Goal: Task Accomplishment & Management: Use online tool/utility

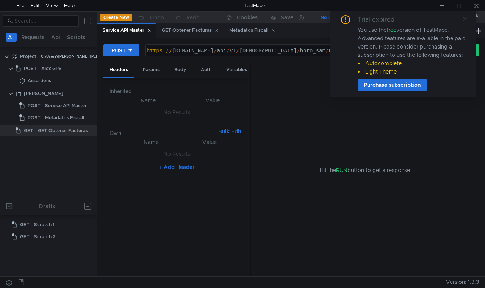
click at [462, 20] on icon at bounding box center [464, 19] width 5 height 5
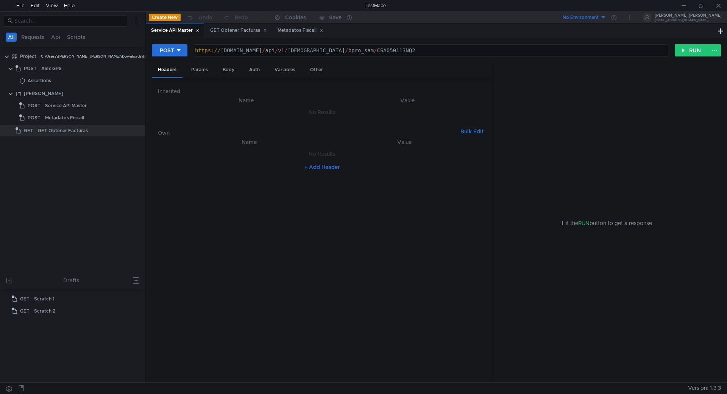
drag, startPoint x: 376, startPoint y: 51, endPoint x: 380, endPoint y: 50, distance: 4.4
click at [376, 51] on div "https:// [DOMAIN_NAME] / api / v1 / boveda / bpro_sam / CSA050113NQ2" at bounding box center [431, 56] width 474 height 18
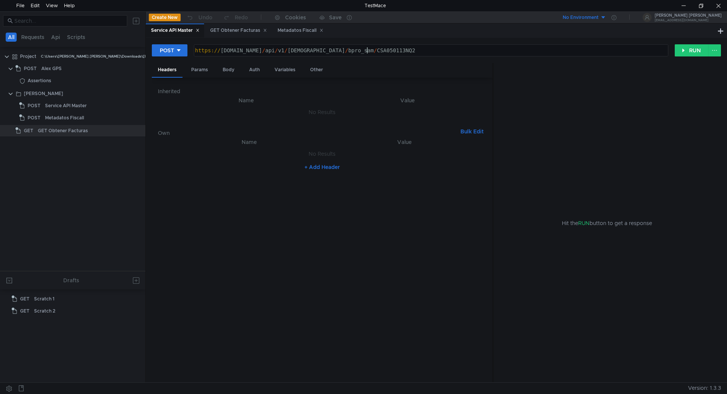
click at [380, 50] on div "https:// [DOMAIN_NAME] / api / v1 / boveda / bpro_sam / CSA050113NQ2" at bounding box center [431, 56] width 474 height 18
click at [485, 50] on button "RUN" at bounding box center [692, 50] width 34 height 12
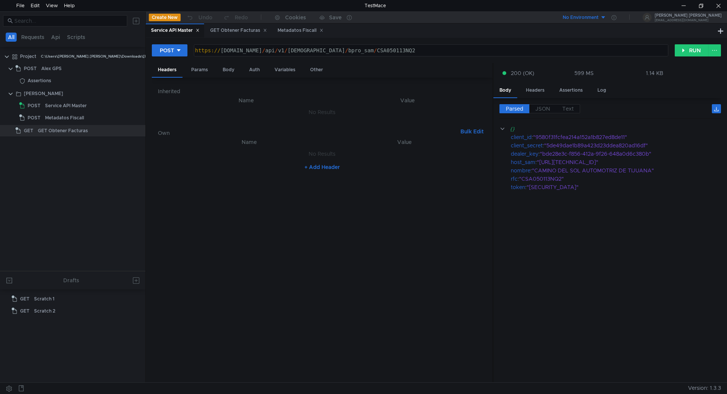
click at [423, 49] on div "https:// [DOMAIN_NAME] / api / v1 / boveda / bpro_sam / CSA050113NQ2" at bounding box center [431, 56] width 474 height 18
paste textarea "SPA171108DI8"
click at [485, 51] on button "RUN" at bounding box center [692, 50] width 34 height 12
click at [414, 47] on div "https:// [DOMAIN_NAME] / api / v1 / boveda / bpro_sam / SPA171108DI8" at bounding box center [431, 56] width 474 height 18
type textarea "[URL][DOMAIN_NAME]"
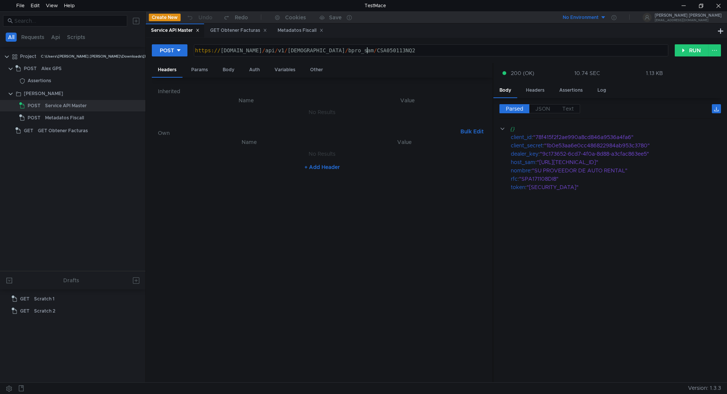
click at [334, 52] on div "https:// [DOMAIN_NAME] / api / v1 / boveda / bpro_sam / CSA050113NQ2" at bounding box center [431, 56] width 474 height 18
click at [66, 115] on div "Metadatos Fiscall" at bounding box center [64, 117] width 39 height 11
click at [71, 118] on div "Metadatos Fiscall" at bounding box center [64, 117] width 39 height 11
click at [71, 119] on div "Metadatos Fiscall" at bounding box center [64, 117] width 39 height 11
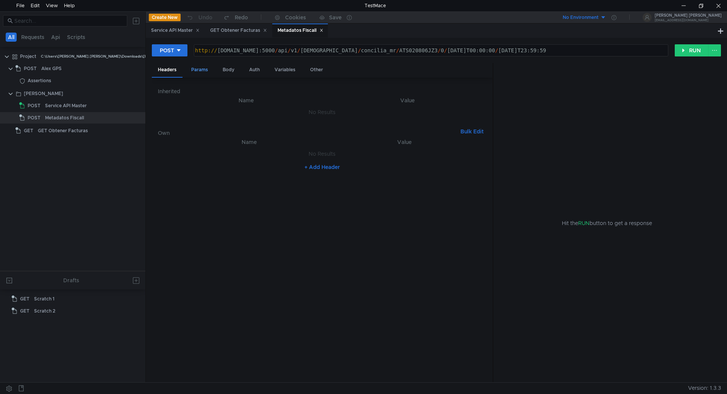
click at [202, 65] on div "Params" at bounding box center [199, 70] width 29 height 14
click at [257, 71] on div "Auth" at bounding box center [254, 70] width 23 height 14
click at [81, 128] on div "GET Obtener Facturas" at bounding box center [63, 130] width 50 height 11
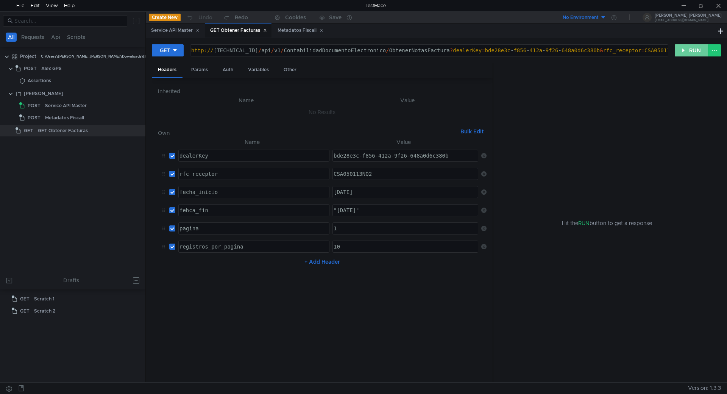
click at [485, 51] on button "RUN" at bounding box center [692, 50] width 34 height 12
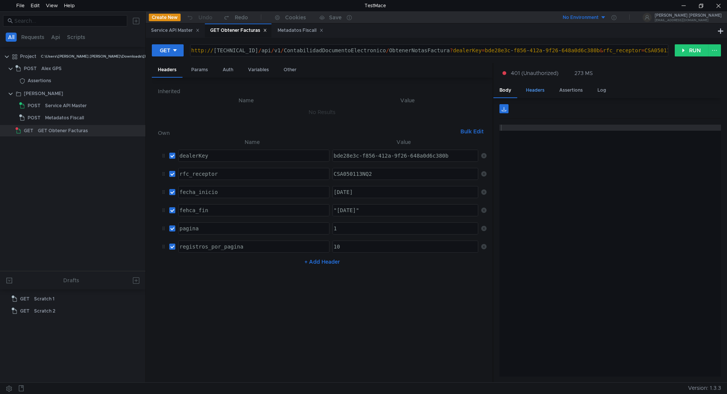
click at [485, 90] on div "Headers" at bounding box center [535, 90] width 31 height 14
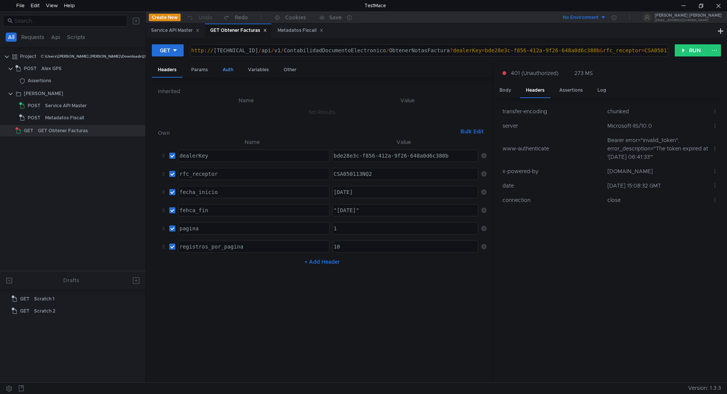
click at [230, 68] on div "Auth" at bounding box center [228, 70] width 23 height 14
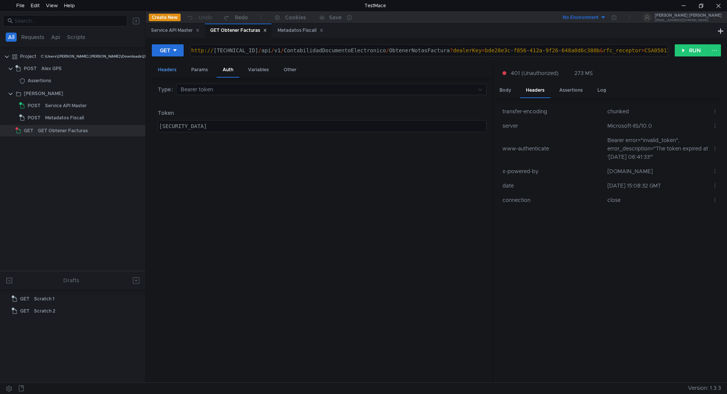
click at [175, 73] on div "Headers" at bounding box center [167, 70] width 31 height 14
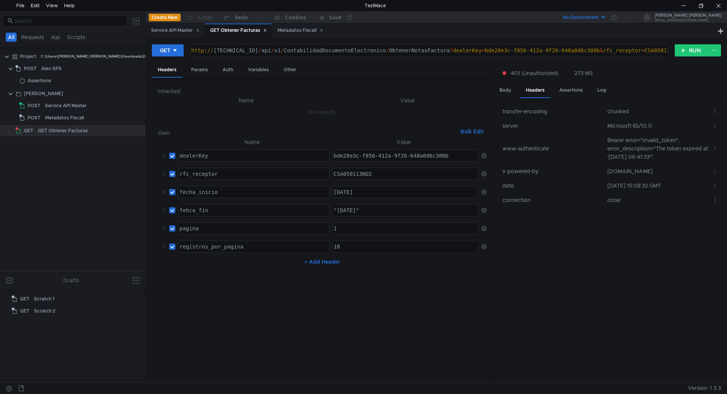
click at [483, 172] on icon at bounding box center [484, 173] width 5 height 5
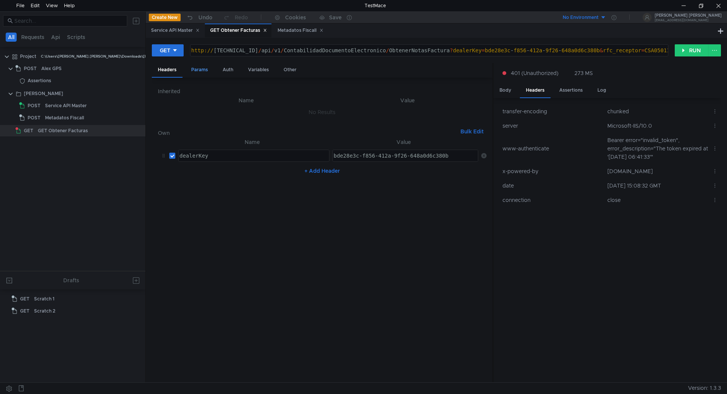
click at [203, 70] on div "Params" at bounding box center [199, 70] width 29 height 14
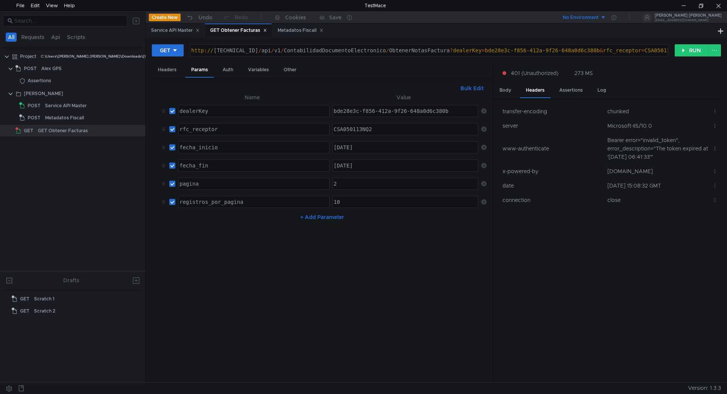
click at [484, 108] on icon at bounding box center [484, 110] width 5 height 5
click at [165, 71] on div "Headers" at bounding box center [167, 70] width 31 height 14
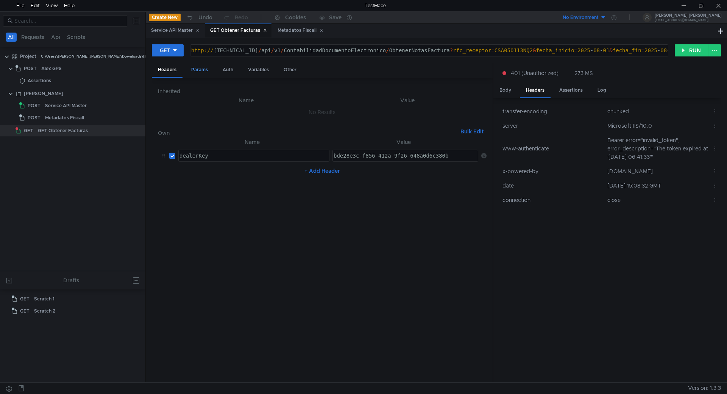
click at [203, 70] on div "Params" at bounding box center [199, 70] width 29 height 14
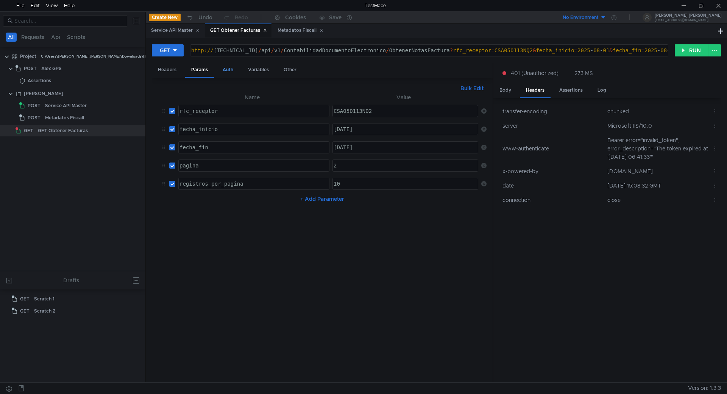
click at [227, 71] on div "Auth" at bounding box center [228, 70] width 23 height 14
click at [322, 28] on icon at bounding box center [322, 30] width 4 height 4
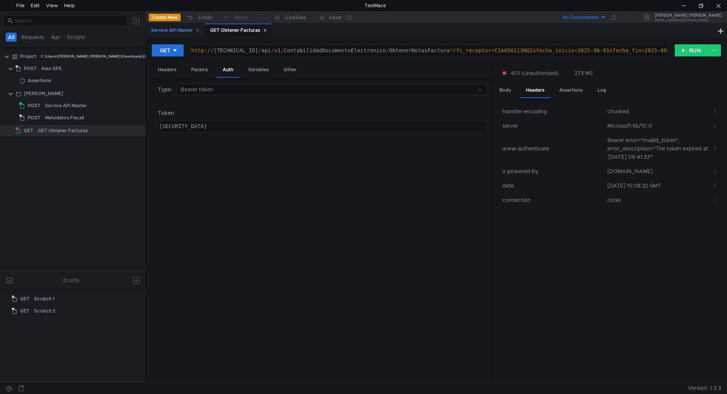
click at [175, 32] on div "Service API Master" at bounding box center [175, 31] width 48 height 8
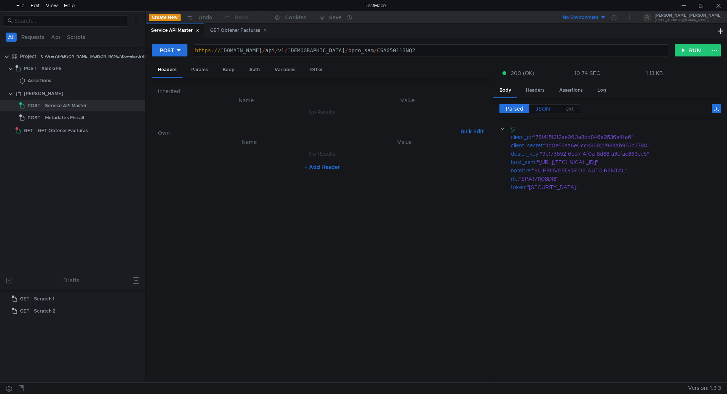
click at [485, 107] on span "JSON" at bounding box center [543, 108] width 15 height 7
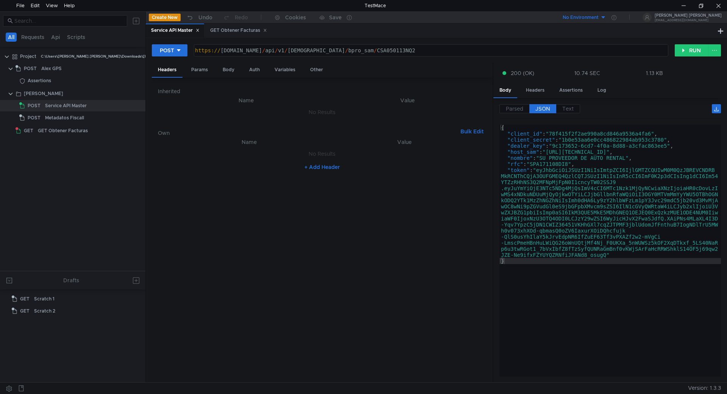
type textarea ""token": "eyJhbGciOiJSUzI1NiIsImtpZCI6IjlGMTZCQUIwM0M0QzJBREVCNDRBMkRCNThCQjA3O…"
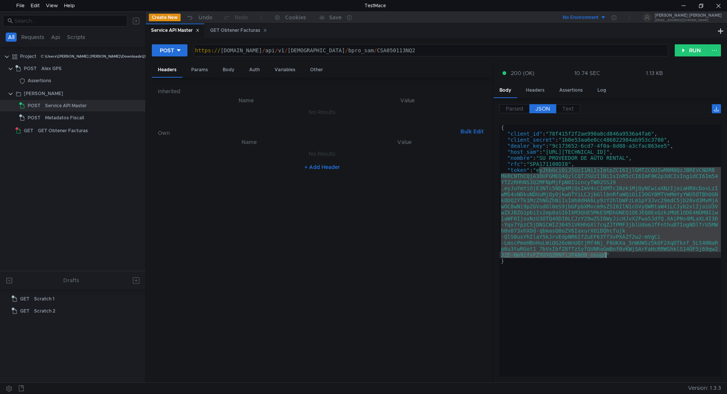
drag, startPoint x: 540, startPoint y: 171, endPoint x: 607, endPoint y: 254, distance: 107.0
click at [485, 254] on div "{ "client_id" : "78f415f2f2ae990a8cd846a9536a4fa6" , "client_secret" : "1b0e53a…" at bounding box center [611, 257] width 222 height 264
click at [260, 69] on div "Auth" at bounding box center [254, 70] width 23 height 14
click at [239, 130] on div at bounding box center [322, 132] width 328 height 18
click at [68, 133] on div "GET Obtener Facturas" at bounding box center [63, 130] width 50 height 11
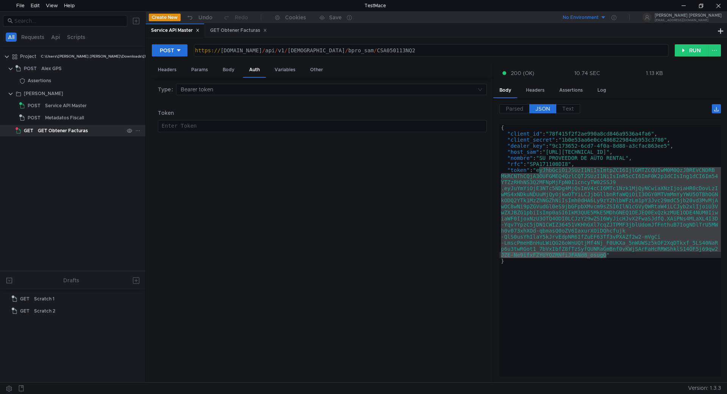
click at [68, 133] on div "GET Obtener Facturas" at bounding box center [63, 130] width 50 height 11
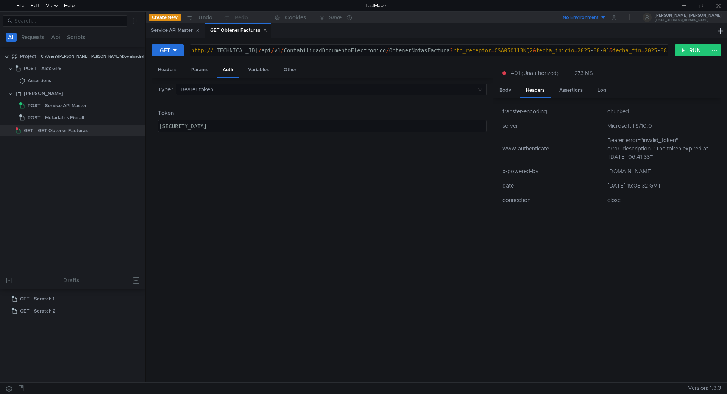
type textarea "eyJhbGciOiJSUzI1NiIsImtpZCI6IkNCQ0QyRDdDQTg3QUY4MkU4MzYyMUQxMUU1QTc5QTFDRkI4NTB…"
paste textarea
click at [204, 68] on div "Params" at bounding box center [199, 70] width 29 height 14
click at [157, 71] on div "Headers" at bounding box center [167, 70] width 31 height 14
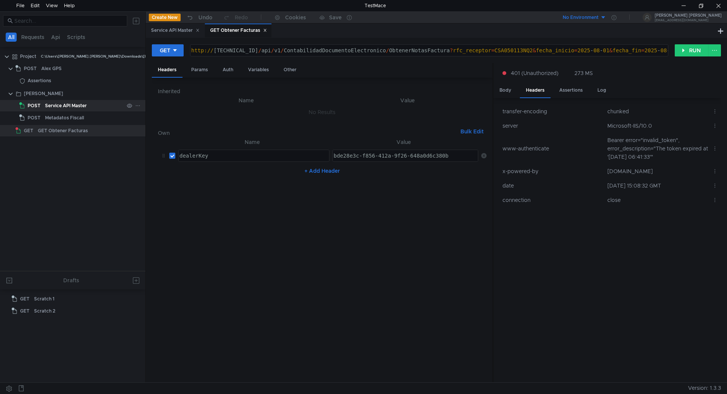
click at [69, 103] on div "Service API Master" at bounding box center [66, 105] width 42 height 11
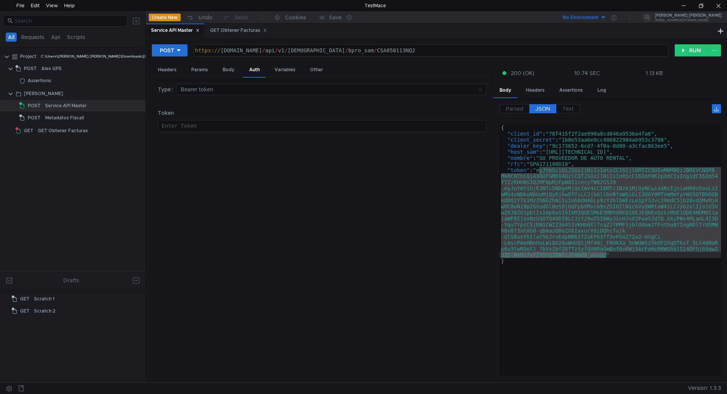
type textarea ""dealer_key": "9c173652-6cd7-4f0a-8d88-a3cfac863ee5","
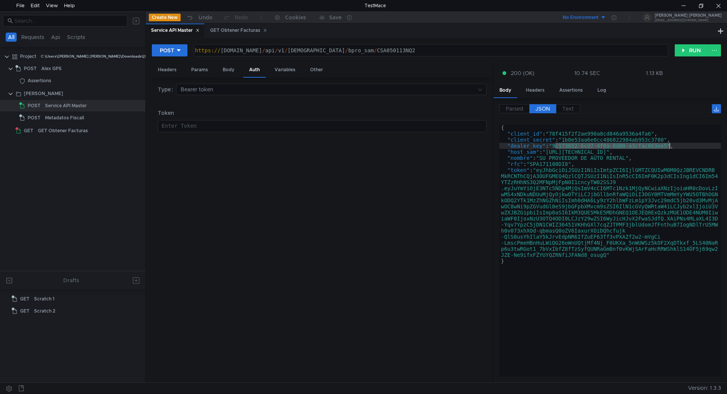
drag, startPoint x: 556, startPoint y: 145, endPoint x: 671, endPoint y: 146, distance: 114.8
click at [485, 146] on div "{ "client_id" : "78f415f2f2ae990a8cd846a9536a4fa6" , "client_secret" : "1b0e53a…" at bounding box center [611, 257] width 222 height 264
click at [71, 128] on div "GET Obtener Facturas" at bounding box center [63, 130] width 50 height 11
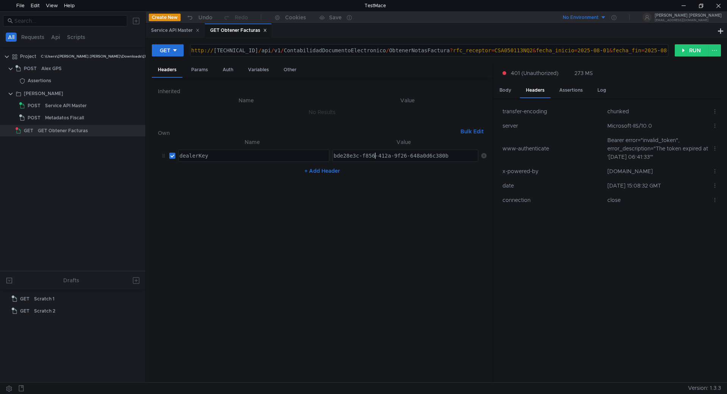
type textarea "bde28e3c-f856-412a-9f26-648a0d6c380b"
click at [374, 155] on div "bde28e3c-f856-412a-9f26-648a0d6c380b" at bounding box center [405, 162] width 147 height 18
paste textarea "9c173652-6cd7-4f0a-8d88-a3cfac863ee5"
type textarea "9c173652-6cd7-4f0a-8d88-a3cfac863ee5"
click at [196, 68] on div "Params" at bounding box center [199, 70] width 29 height 14
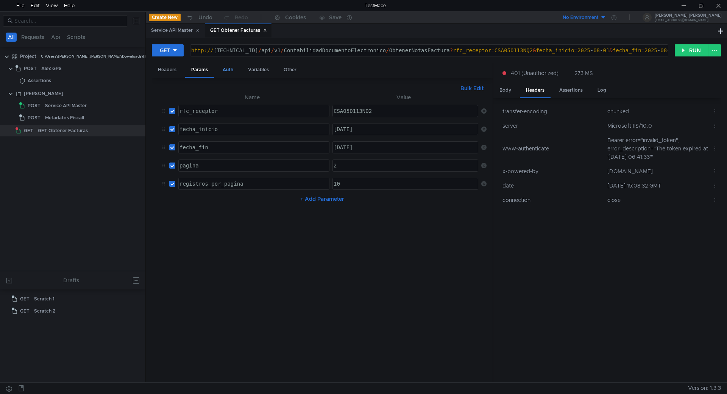
click at [228, 65] on div "Auth" at bounding box center [228, 70] width 23 height 14
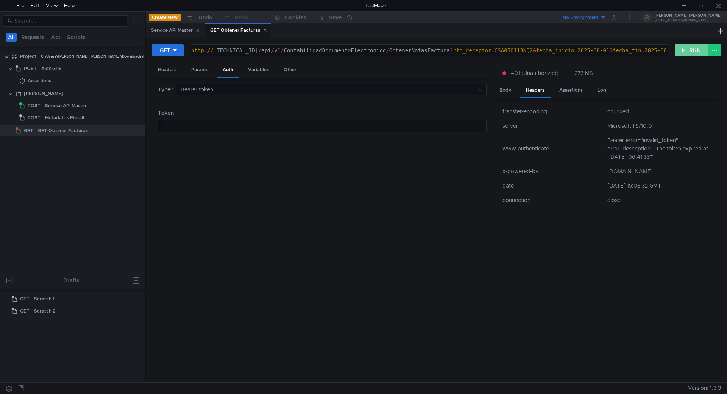
click at [485, 47] on button "RUN" at bounding box center [692, 50] width 34 height 12
click at [485, 91] on div "Body" at bounding box center [506, 90] width 24 height 14
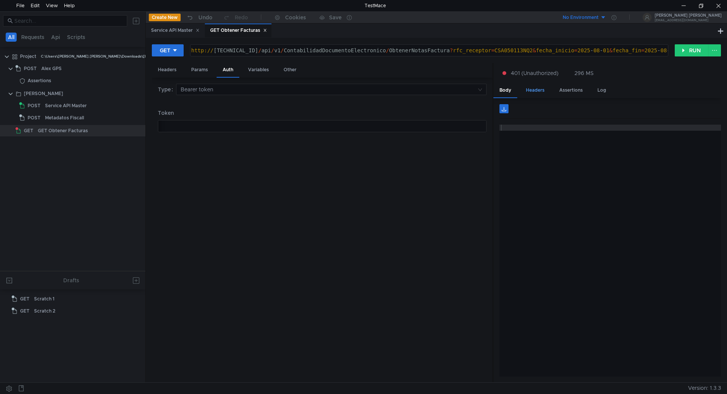
click at [485, 89] on div "Headers" at bounding box center [535, 90] width 31 height 14
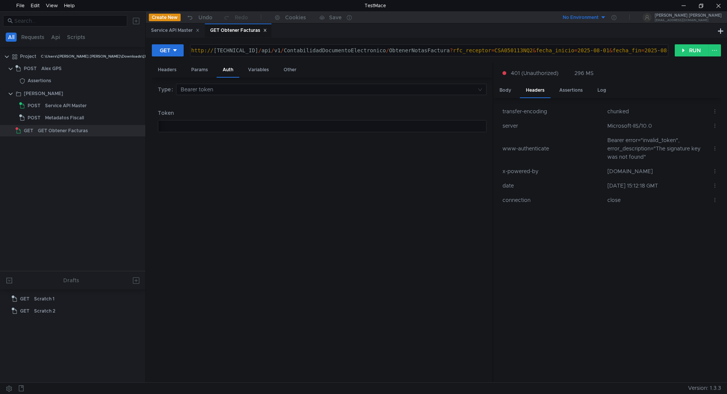
type textarea "eyJhbGciOiJSUzI1NiIsImtpZCI6IjlGMTZCQUIwM0M0QzJBREVCNDRBMkRCNThCQjA3OUFGMEQ4Qzl…"
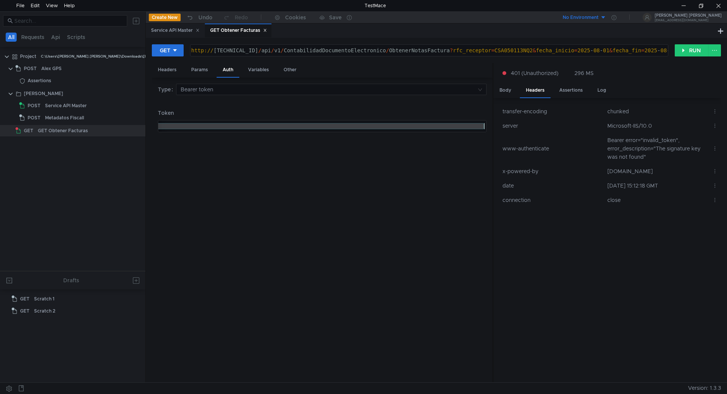
click at [485, 140] on td "Bearer error="invalid_token", error_description="The signature key was not foun…" at bounding box center [657, 148] width 105 height 31
click at [224, 126] on div "[SECURITY_DATA]" at bounding box center [322, 125] width 328 height 11
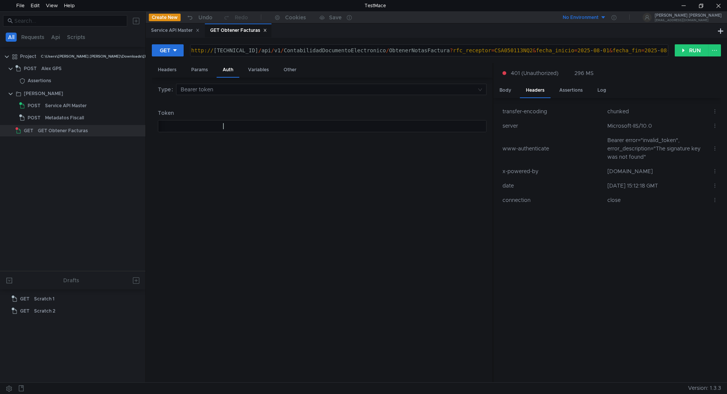
type textarea "eyJhbGciOiJSUzI1NiIsImtpZCI6IjlGMTZCQUIwM0M0QzJBREVCNDRBMkRCNThCQjA3OUFGMEQ4Qzl…"
click at [84, 108] on div "Service API Master" at bounding box center [66, 105] width 42 height 11
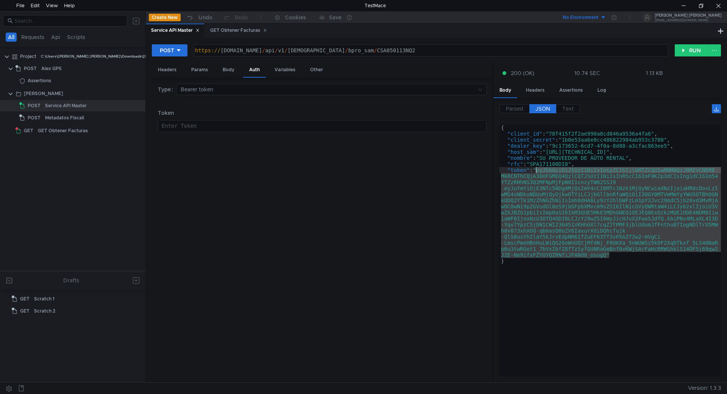
drag, startPoint x: 613, startPoint y: 256, endPoint x: 537, endPoint y: 171, distance: 114.3
click at [485, 171] on div "{ "client_id" : "78f415f2f2ae990a8cd846a9536a4fa6" , "client_secret" : "1b0e53a…" at bounding box center [611, 257] width 222 height 264
click at [295, 166] on div "Type Bearer token Token Enter Token ההההההההההההההההההההההההההההההההההההההההההה…" at bounding box center [322, 230] width 329 height 293
click at [485, 48] on button "RUN" at bounding box center [692, 50] width 34 height 12
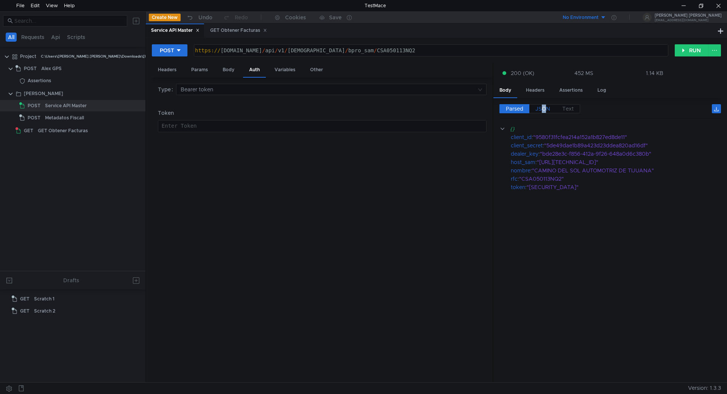
click at [485, 106] on span "JSON" at bounding box center [543, 108] width 15 height 7
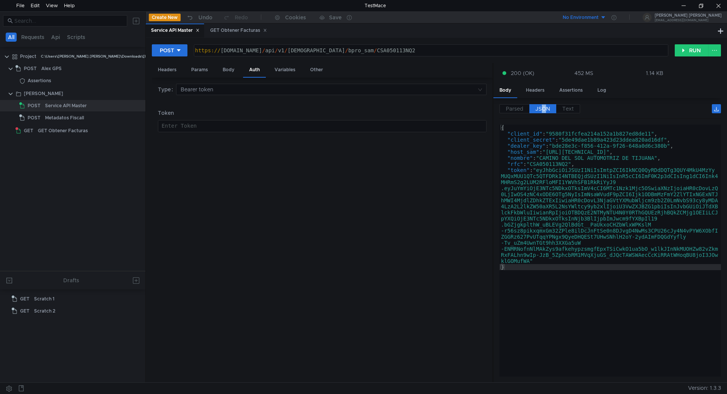
type textarea ""token": "eyJhbGciOiJSUzI1NiIsImtpZCI6IkNCQ0QyRDdDQTg3QUY4MkU4MzYyMUQxMUU1QTc5Q…"
click at [485, 178] on div "{ "client_id" : "9580f31fcfea214a152a1b827ed8de11" , "client_secret" : "5de49da…" at bounding box center [611, 257] width 222 height 264
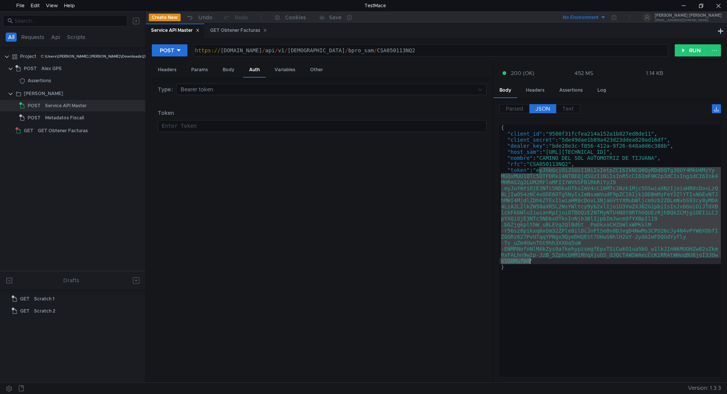
drag, startPoint x: 540, startPoint y: 169, endPoint x: 529, endPoint y: 261, distance: 93.1
click at [485, 261] on div "{ "client_id" : "9580f31fcfea214a152a1b827ed8de11" , "client_secret" : "5de49da…" at bounding box center [611, 257] width 222 height 264
click at [79, 132] on div "GET Obtener Facturas" at bounding box center [63, 130] width 50 height 11
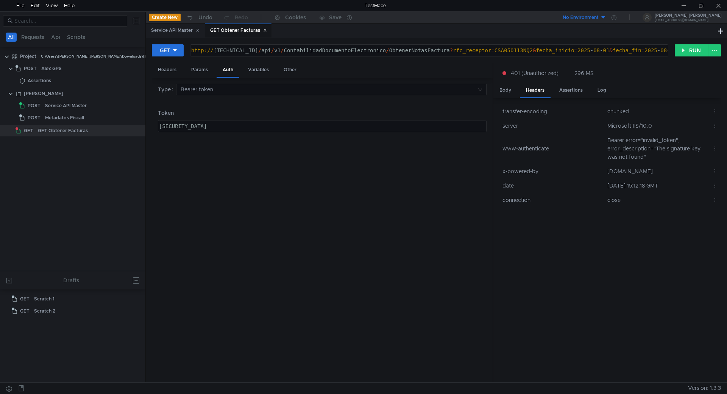
paste textarea
type textarea "eyJhbGciOiJSUzI1NiIsImtpZCI6IkNCQ0QyRDdDQTg3QUY4MkU4MzYyMUQxMUU1QTc5QTFDRkI4NTB…"
click at [174, 70] on div "Headers" at bounding box center [167, 70] width 31 height 14
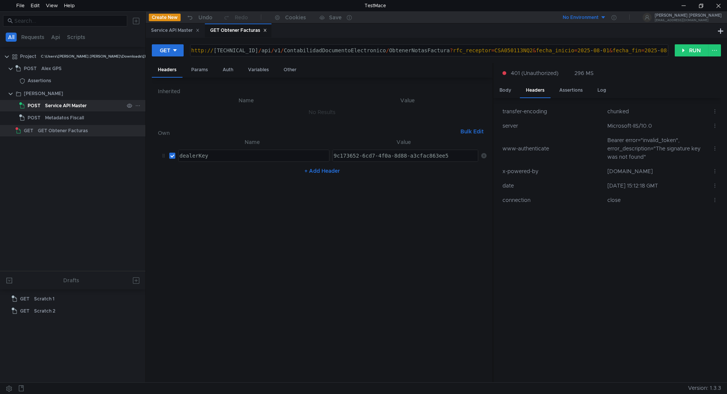
click at [78, 106] on div "Service API Master" at bounding box center [66, 105] width 42 height 11
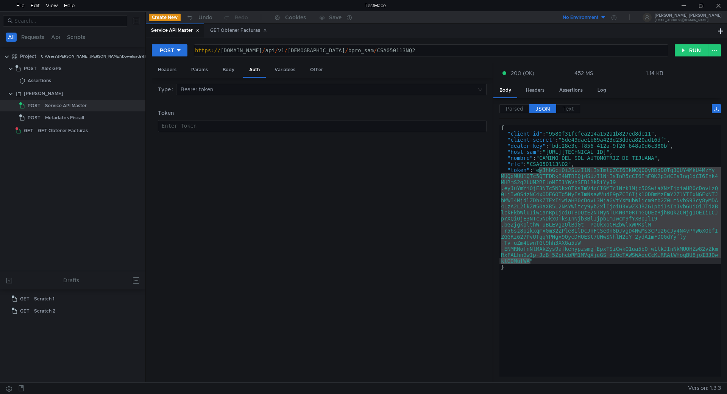
type textarea ""dealer_key": "bde28e3c-f856-412a-9f26-648a0d6c380b","
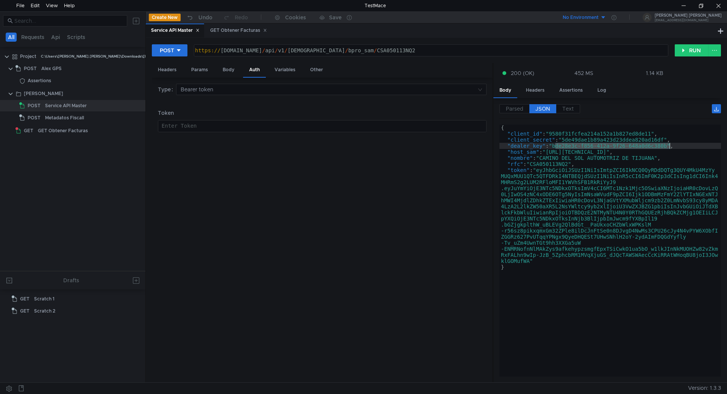
drag, startPoint x: 575, startPoint y: 146, endPoint x: 670, endPoint y: 147, distance: 94.3
click at [670, 147] on div "{ "client_id" : "9580f31fcfea214a152a1b827ed8de11" , "client_secret" : "5de49da…" at bounding box center [611, 257] width 222 height 264
click at [78, 133] on div "GET Obtener Facturas" at bounding box center [63, 130] width 50 height 11
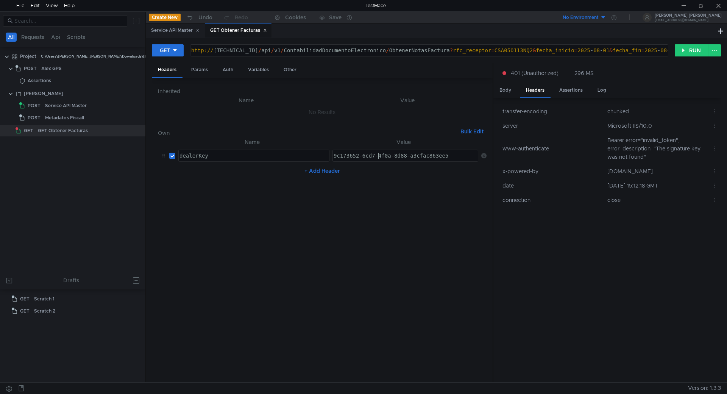
click at [379, 154] on div "9c173652-6cd7-4f0a-8d88-a3cfac863ee5" at bounding box center [405, 162] width 147 height 18
paste textarea "bde28e3c-f856-412a-9f26-648a0d6c380b"
type textarea "bde28e3c-f856-412a-9f26-648a0d6c380b"
click at [691, 49] on button "RUN" at bounding box center [692, 50] width 34 height 12
click at [507, 95] on div "Body" at bounding box center [506, 90] width 24 height 14
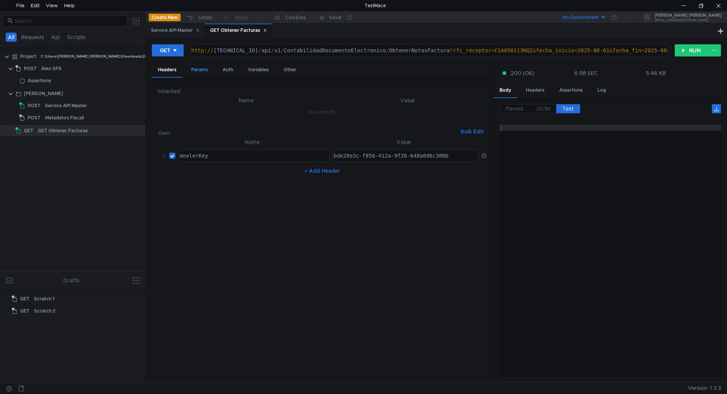
click at [202, 72] on div "Params" at bounding box center [199, 70] width 29 height 14
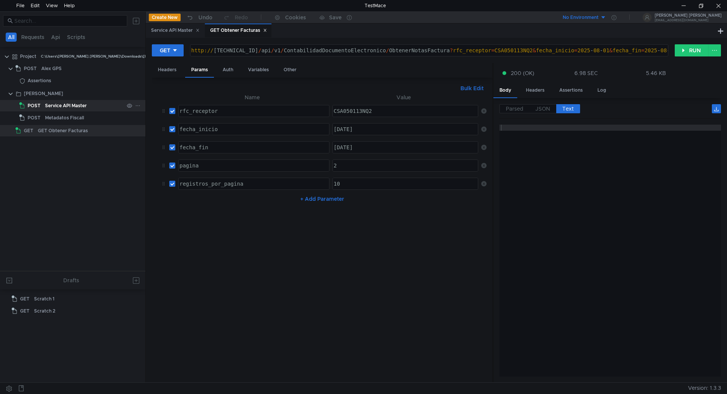
click at [73, 106] on div "Service API Master" at bounding box center [66, 105] width 42 height 11
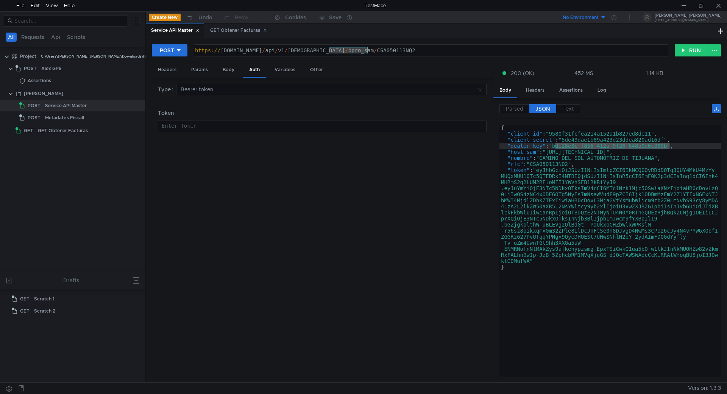
drag, startPoint x: 329, startPoint y: 49, endPoint x: 376, endPoint y: 52, distance: 46.7
click at [376, 52] on div "https:// [DOMAIN_NAME] / api / v1 / boveda / bpro_sam / CSA050113NQ2" at bounding box center [431, 56] width 474 height 18
click at [68, 128] on div "GET Obtener Facturas" at bounding box center [63, 130] width 50 height 11
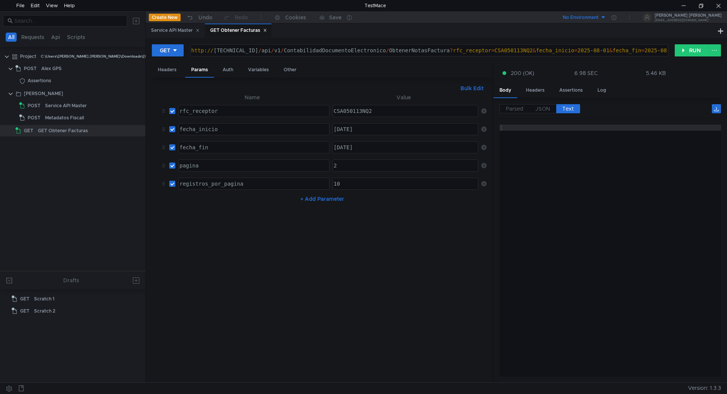
click at [392, 112] on div "CSA050113NQ2" at bounding box center [405, 117] width 147 height 18
type textarea "CSA050113NQ2"
click at [392, 112] on div "CSA050113NQ2" at bounding box center [405, 117] width 147 height 18
click at [353, 125] on div "[DATE]" at bounding box center [405, 129] width 145 height 11
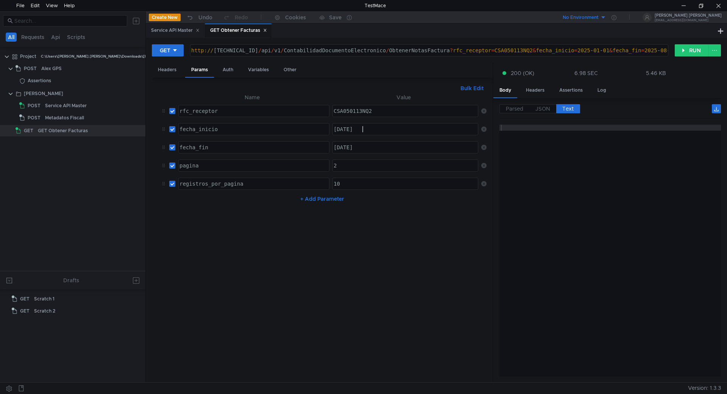
type textarea "[DATE]"
click at [354, 151] on div "[DATE]" at bounding box center [405, 153] width 147 height 18
type textarea "2025-01-31"
click at [694, 50] on button "RUN" at bounding box center [692, 50] width 34 height 12
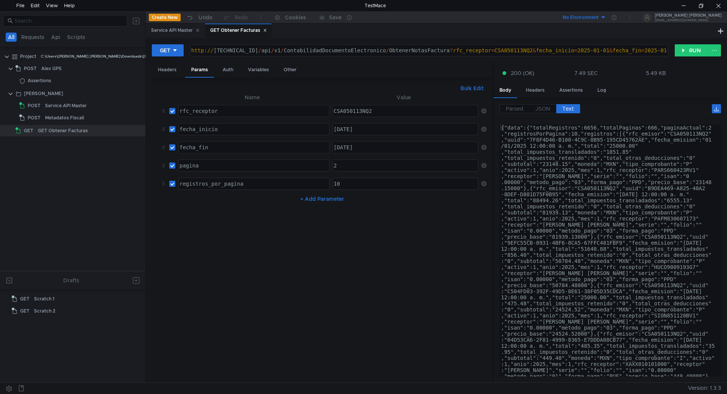
type textarea "http://44.209.34.181:9897/api/v1/ContabilidadDocumentoElectronico/ObtenerNotasF…"
click at [555, 52] on div "http:// 44.209.34.181:9897 / api / v1 / ContabilidadDocumentoElectronico / Obte…" at bounding box center [492, 56] width 605 height 18
click at [545, 107] on span "JSON" at bounding box center [543, 108] width 15 height 7
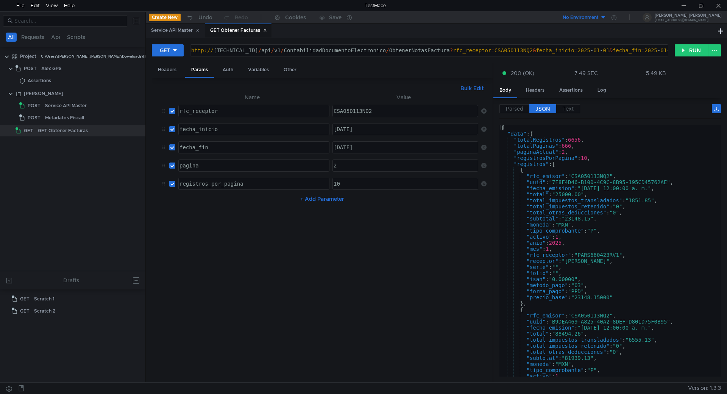
click at [310, 53] on div "http:// 44.209.34.181:9897 / api / v1 / ContabilidadDocumentoElectronico / Obte…" at bounding box center [492, 56] width 605 height 18
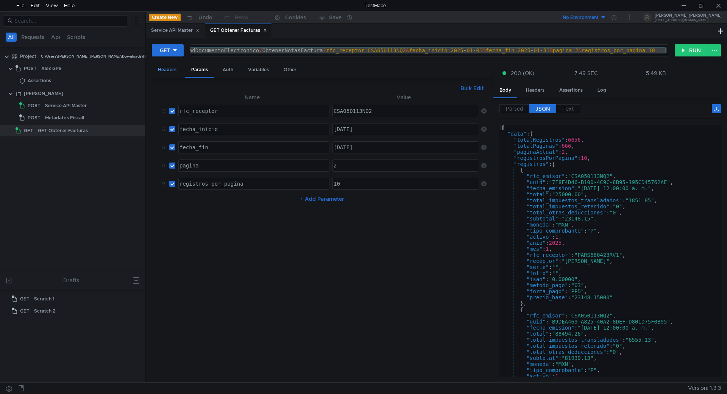
click at [171, 71] on div "Headers" at bounding box center [167, 70] width 31 height 14
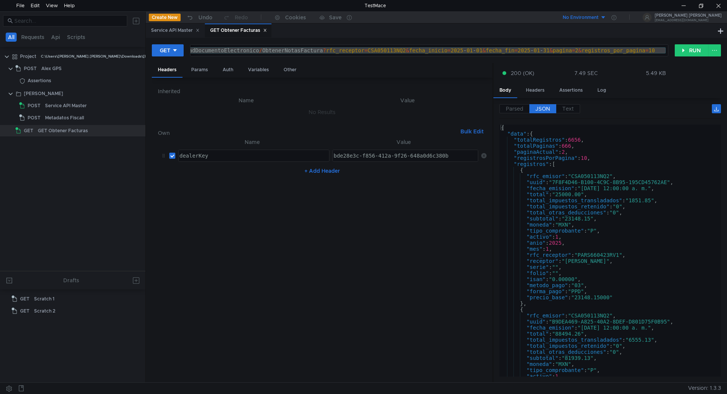
click at [358, 155] on div "bde28e3c-f856-412a-9f26-648a0d6c380b" at bounding box center [405, 162] width 147 height 18
click at [204, 67] on div "Params" at bounding box center [199, 70] width 29 height 14
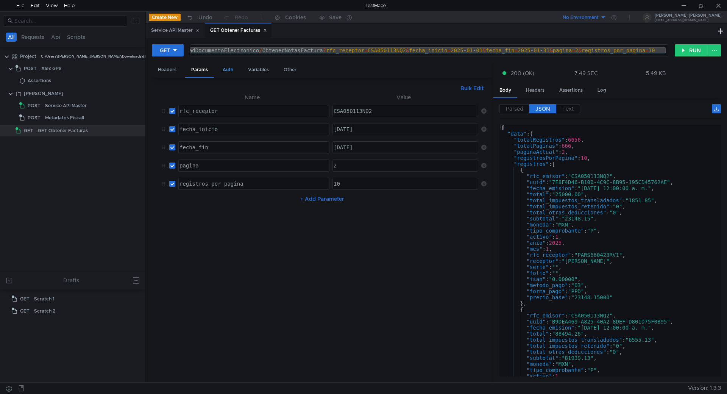
click at [232, 68] on div "Auth" at bounding box center [228, 70] width 23 height 14
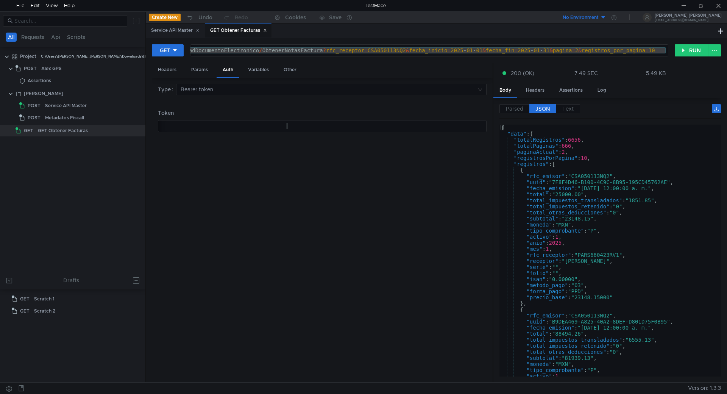
type textarea "eyJhbGciOiJSUzI1NiIsImtpZCI6IkNCQ0QyRDdDQTg3QUY4MkU4MzYyMUQxMUU1QTc5QTFDRkI4NTB…"
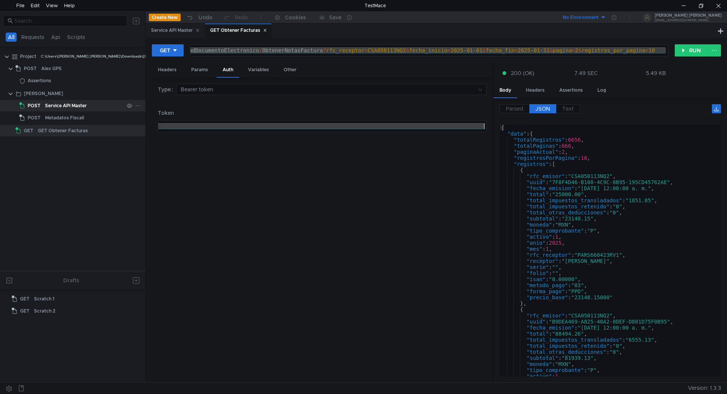
click at [66, 104] on div "Service API Master" at bounding box center [66, 105] width 42 height 11
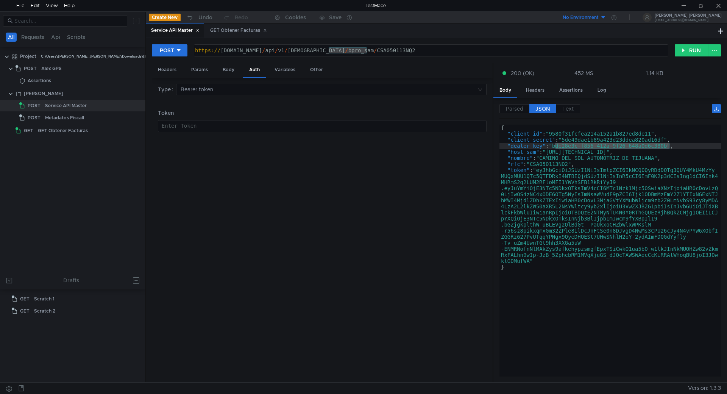
click at [258, 168] on div "Type Bearer token Token Enter Token ההההההההההההההההההההההההההההההההההההההההההה…" at bounding box center [322, 230] width 329 height 293
click at [408, 45] on div "https:// [DOMAIN_NAME] / api / v1 / boveda / bpro_sam / CSA050113NQ2" at bounding box center [431, 50] width 474 height 11
click at [165, 74] on div "Headers" at bounding box center [167, 70] width 31 height 14
click at [195, 69] on div "Params" at bounding box center [199, 70] width 29 height 14
click at [220, 70] on div "Body" at bounding box center [229, 70] width 24 height 14
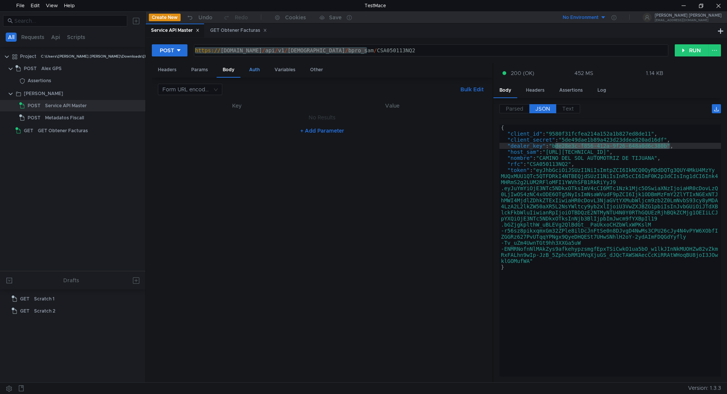
click at [247, 69] on div "Auth" at bounding box center [254, 70] width 23 height 14
click at [291, 71] on div "Variables" at bounding box center [285, 70] width 33 height 14
click at [169, 68] on div "Headers" at bounding box center [167, 70] width 31 height 14
click at [199, 69] on div "Params" at bounding box center [199, 70] width 29 height 14
click at [167, 70] on div "Headers" at bounding box center [167, 70] width 31 height 14
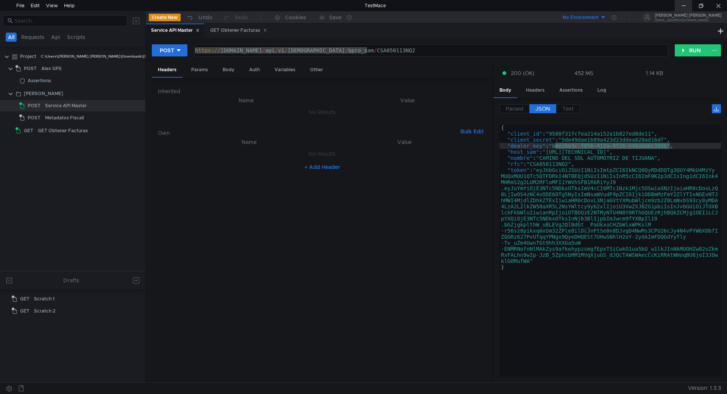
click at [684, 6] on div at bounding box center [683, 5] width 17 height 11
